Goal: Obtain resource: Obtain resource

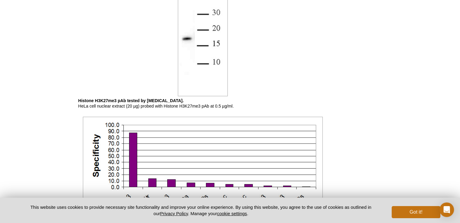
scroll to position [979, 0]
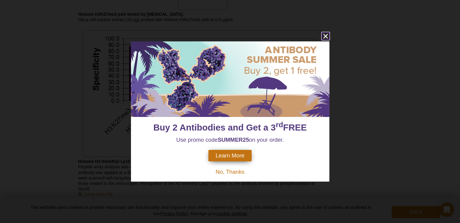
click at [326, 38] on icon "close" at bounding box center [326, 36] width 8 height 8
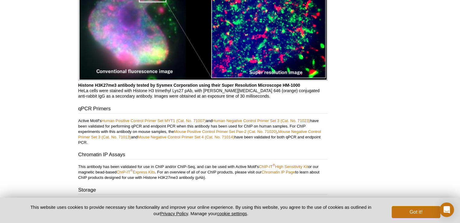
scroll to position [1234, 0]
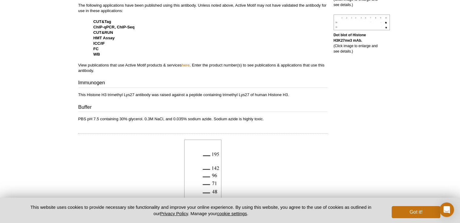
scroll to position [213, 0]
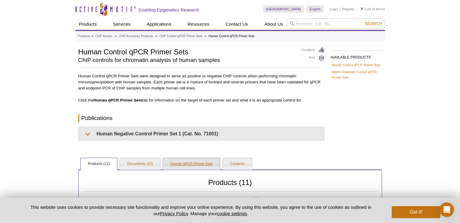
click at [179, 167] on link "Human qPCR Primer Sets" at bounding box center [191, 164] width 57 height 12
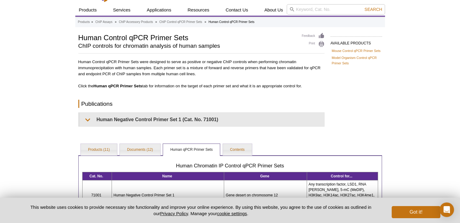
scroll to position [43, 0]
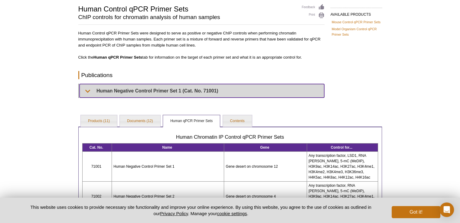
click at [189, 86] on summary "Human Negative Control Primer Set 1 (Cat. No. 71001)" at bounding box center [202, 91] width 245 height 14
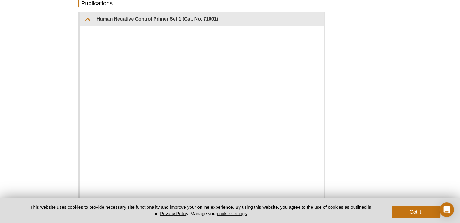
scroll to position [0, 0]
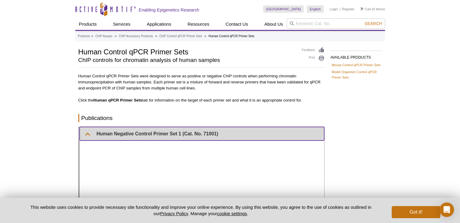
click at [114, 128] on summary "Human Negative Control Primer Set 1 (Cat. No. 71001)" at bounding box center [202, 134] width 245 height 14
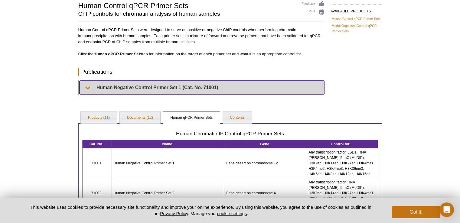
scroll to position [47, 0]
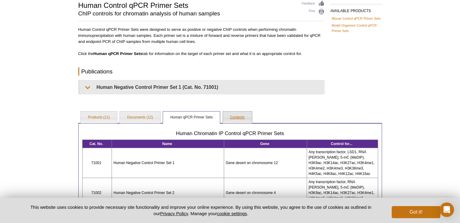
click at [246, 114] on link "Contents" at bounding box center [237, 118] width 29 height 12
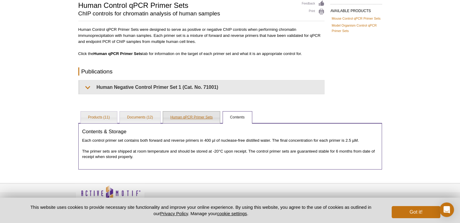
click at [201, 114] on link "Human qPCR Primer Sets" at bounding box center [191, 118] width 57 height 12
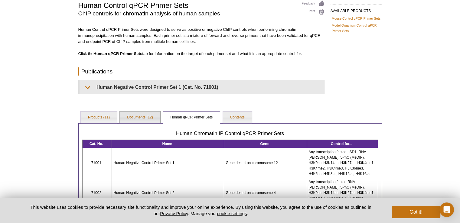
click at [148, 119] on link "Documents (12)" at bounding box center [140, 118] width 40 height 12
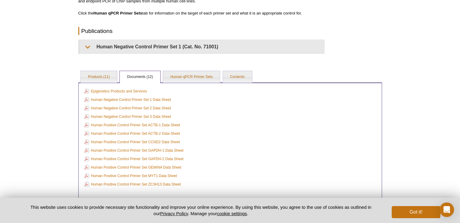
scroll to position [91, 0]
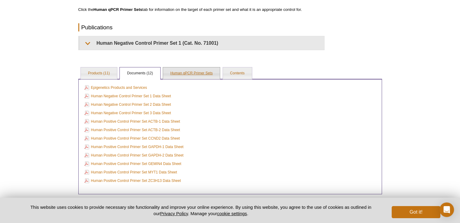
click at [184, 73] on link "Human qPCR Primer Sets" at bounding box center [191, 73] width 57 height 12
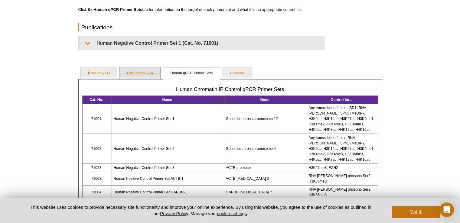
click at [141, 76] on link "Documents (12)" at bounding box center [140, 73] width 40 height 12
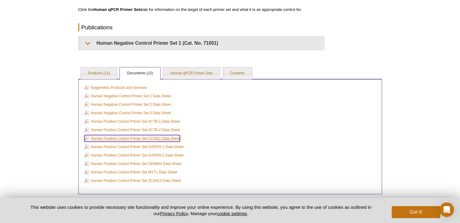
click at [131, 138] on link "Human Positive Control Primer Set CCND2 Data Sheet" at bounding box center [132, 138] width 96 height 7
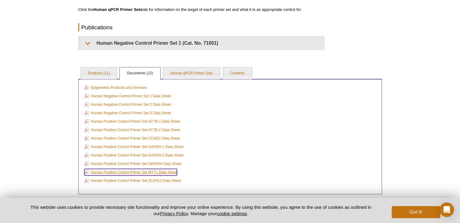
click at [158, 169] on link "Human Positive Control Primer Set MYT1 Data Sheet" at bounding box center [130, 172] width 93 height 7
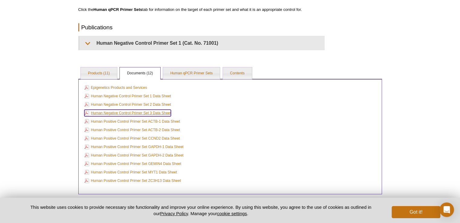
click at [120, 113] on link "Human Negative Control Primer Set 3 Data Sheet" at bounding box center [127, 113] width 87 height 7
